Goal: Find specific page/section: Find specific page/section

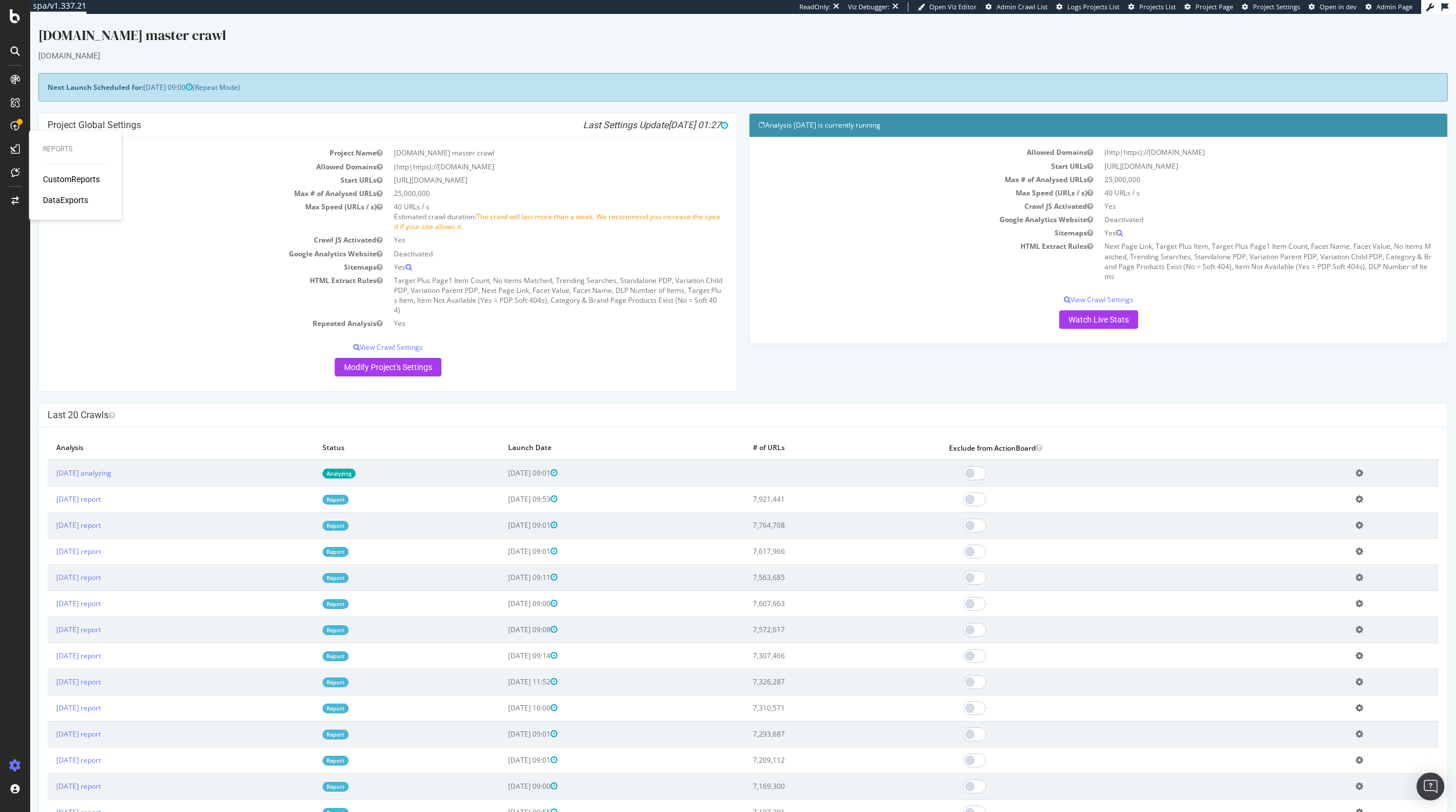
click at [199, 212] on td "Max Speed (URLs / s)" at bounding box center [218, 217] width 341 height 33
click at [64, 151] on div "AlertPanel" at bounding box center [61, 154] width 37 height 12
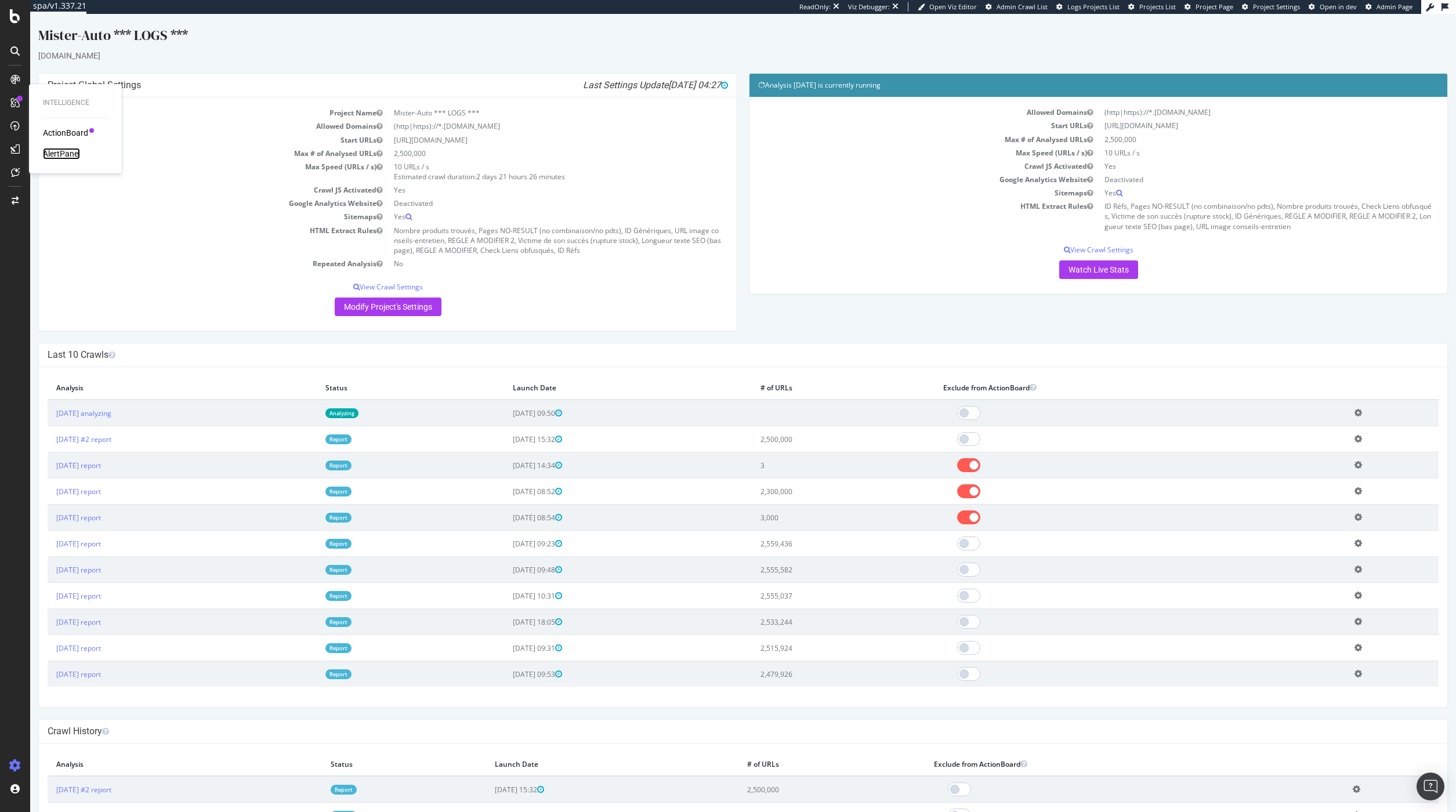
click at [54, 152] on div "AlertPanel" at bounding box center [61, 154] width 37 height 12
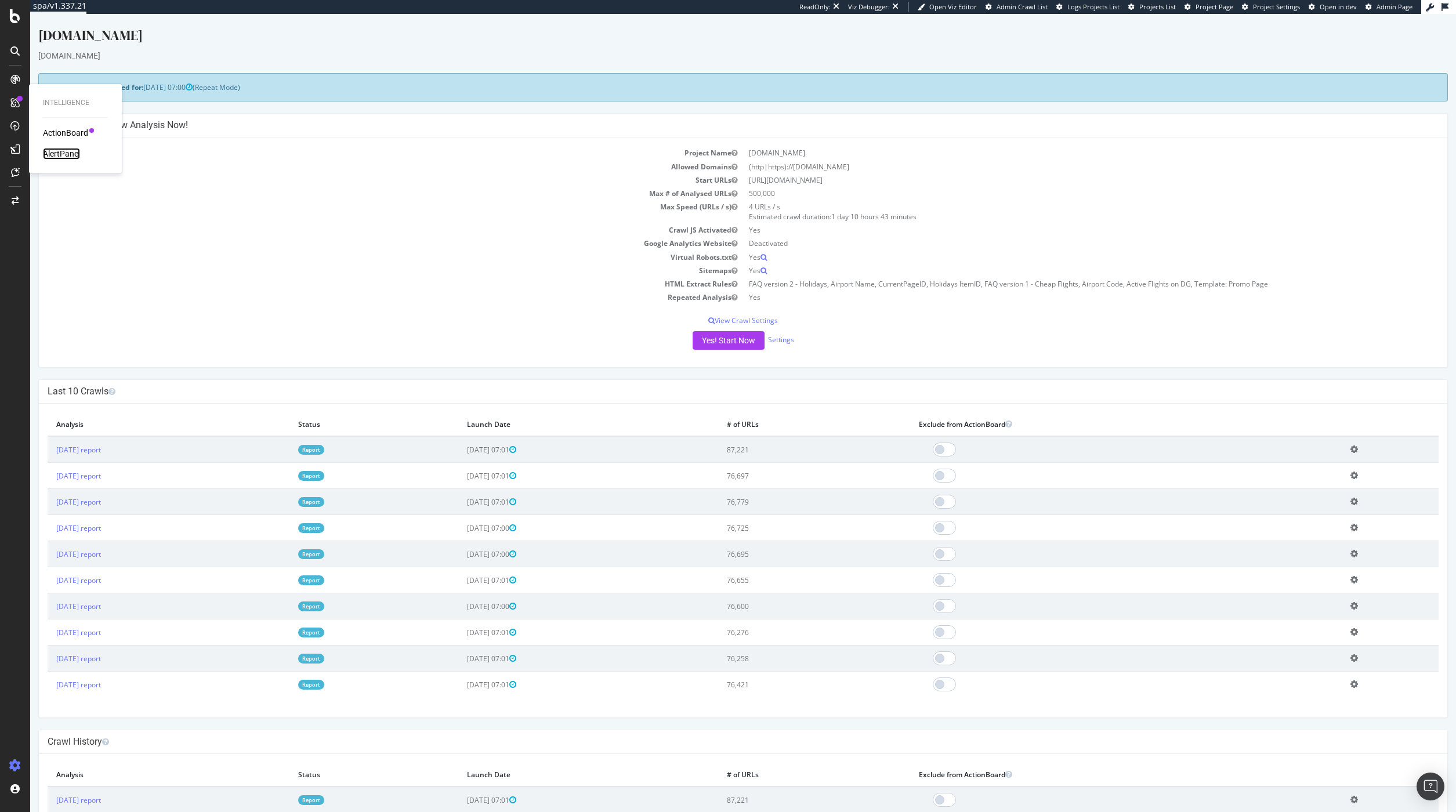
click at [76, 153] on div "AlertPanel" at bounding box center [61, 154] width 37 height 12
